Goal: Check status: Check status

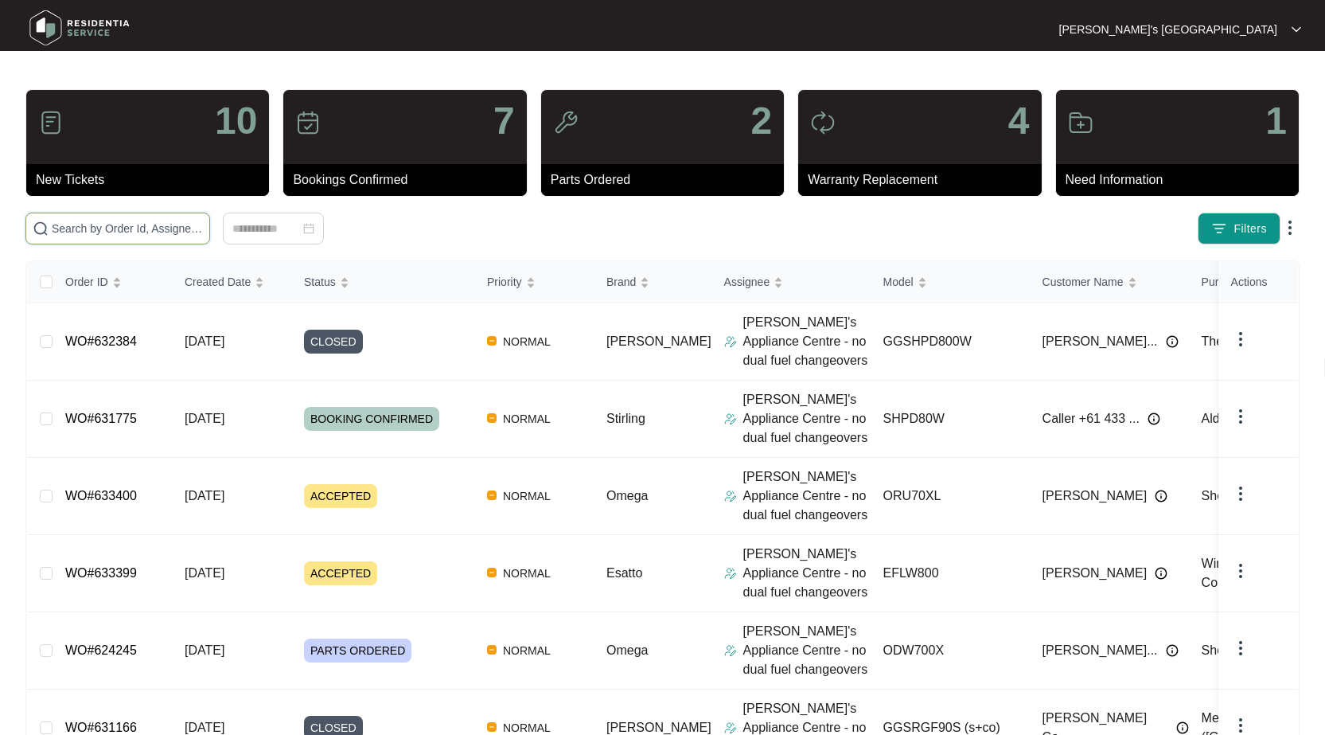
click at [108, 223] on input "text" at bounding box center [127, 229] width 151 height 18
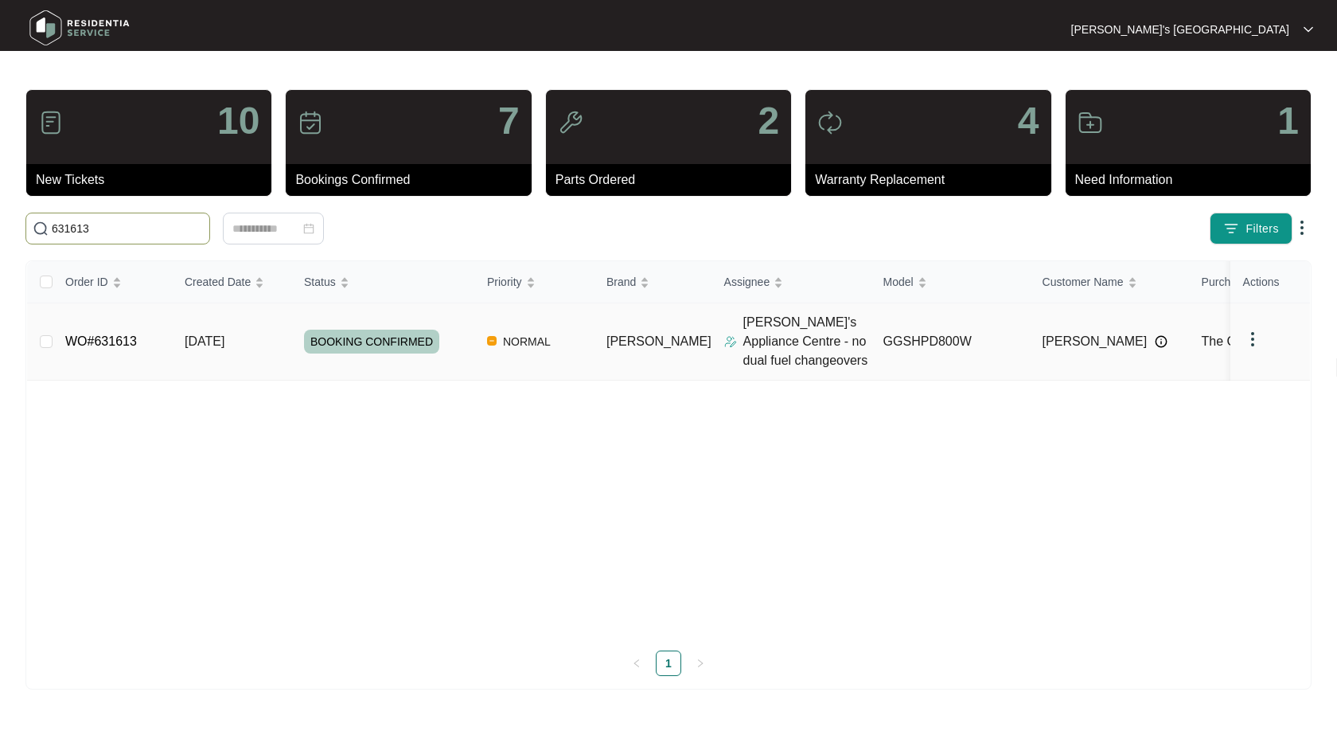
type input "631613"
click at [105, 341] on link "WO#631613" at bounding box center [101, 341] width 72 height 14
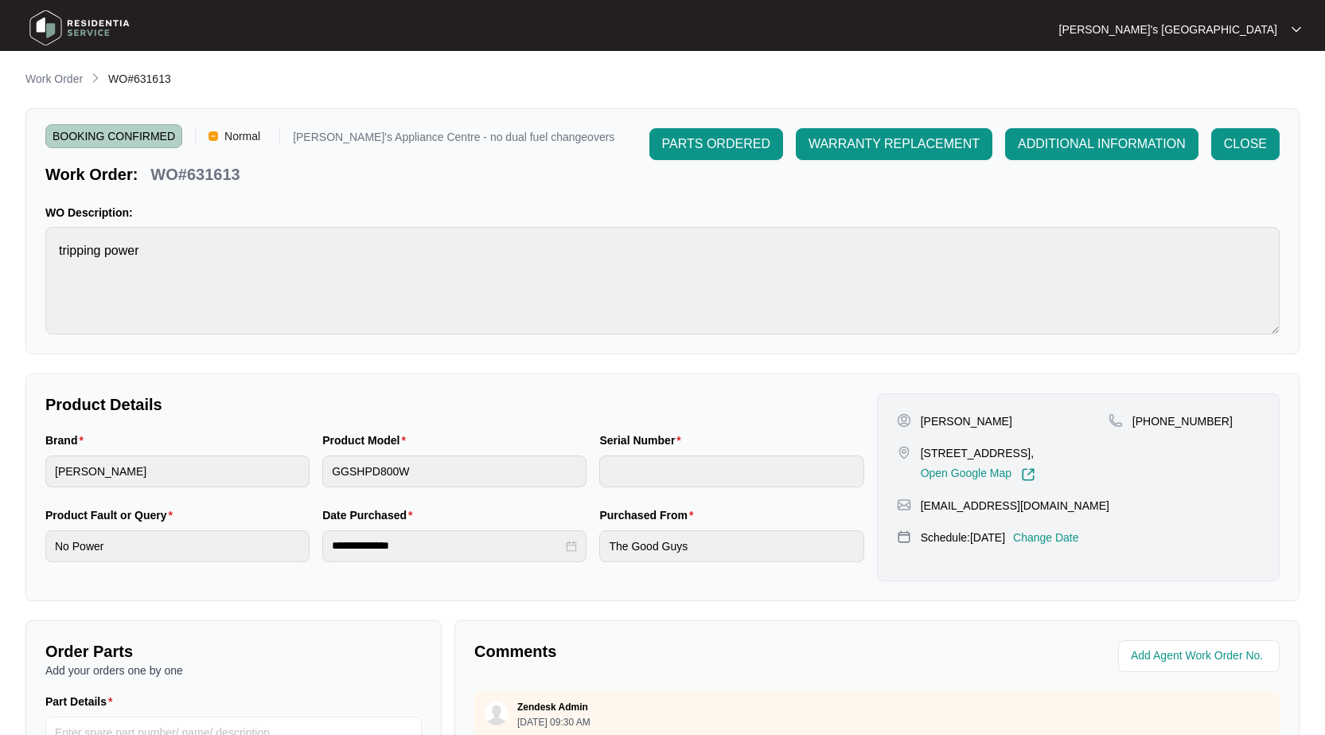
click at [1247, 160] on div "PARTS ORDERED WARRANTY REPLACEMENT ADDITIONAL INFORMATION CLOSE" at bounding box center [965, 156] width 630 height 57
click at [1276, 142] on button "CLOSE" at bounding box center [1246, 144] width 68 height 32
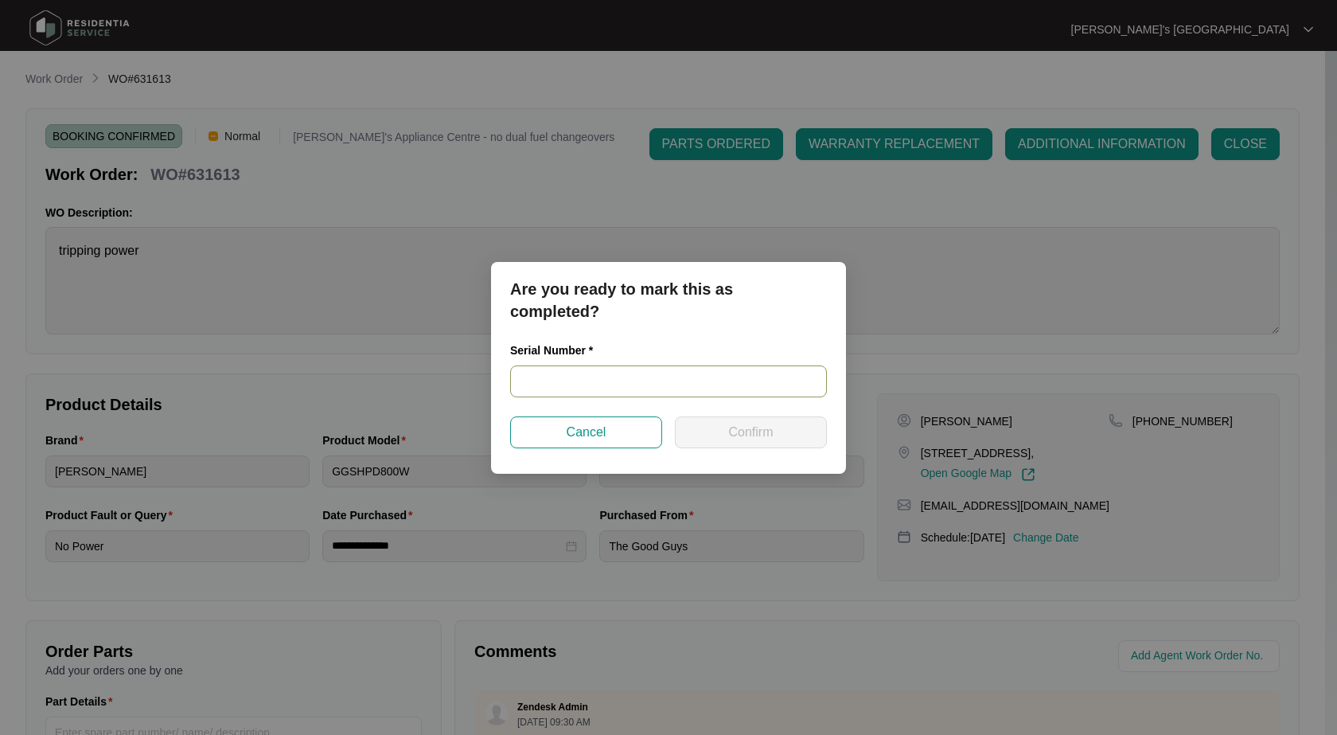
click at [697, 388] on input "text" at bounding box center [668, 381] width 317 height 32
paste input "540U0322501A1215P00163"
type input "540U0322501A1215P00163"
click at [747, 420] on button "Confirm" at bounding box center [751, 432] width 152 height 32
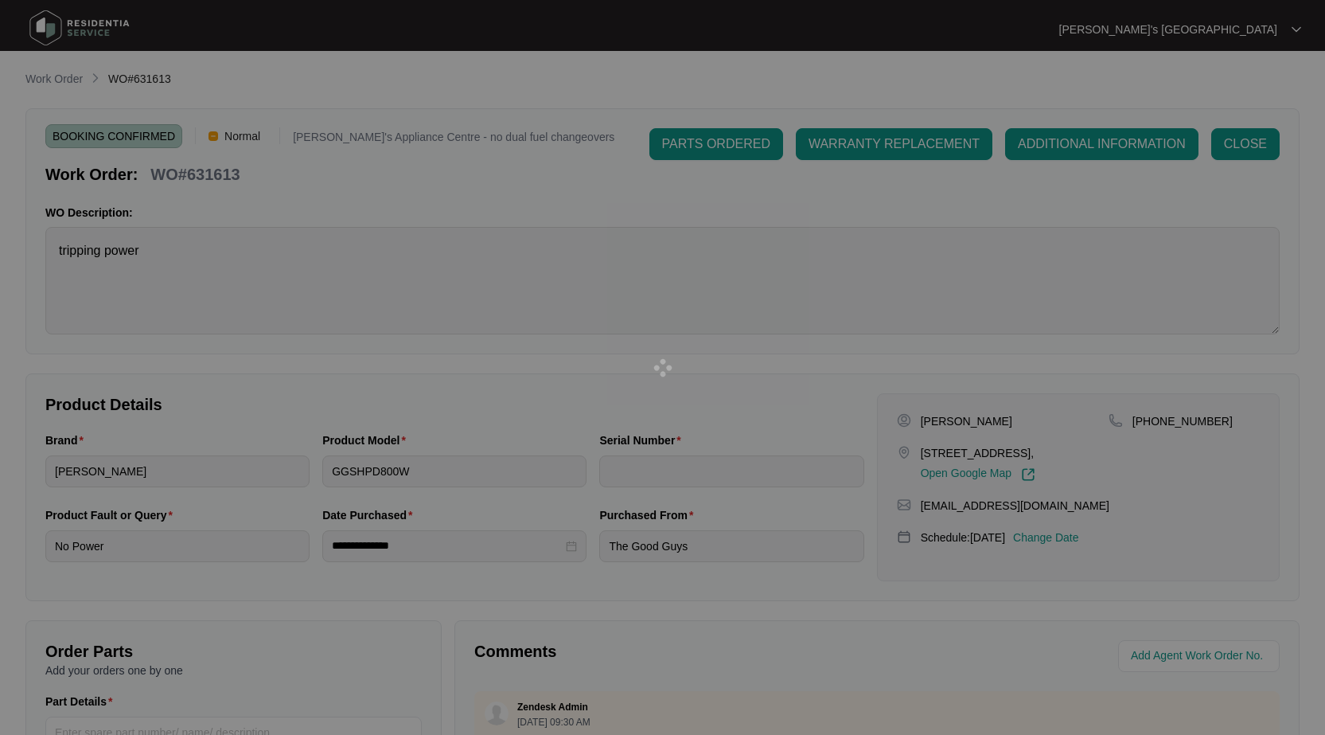
type input "540U0322501A1215P00163"
